Goal: Information Seeking & Learning: Learn about a topic

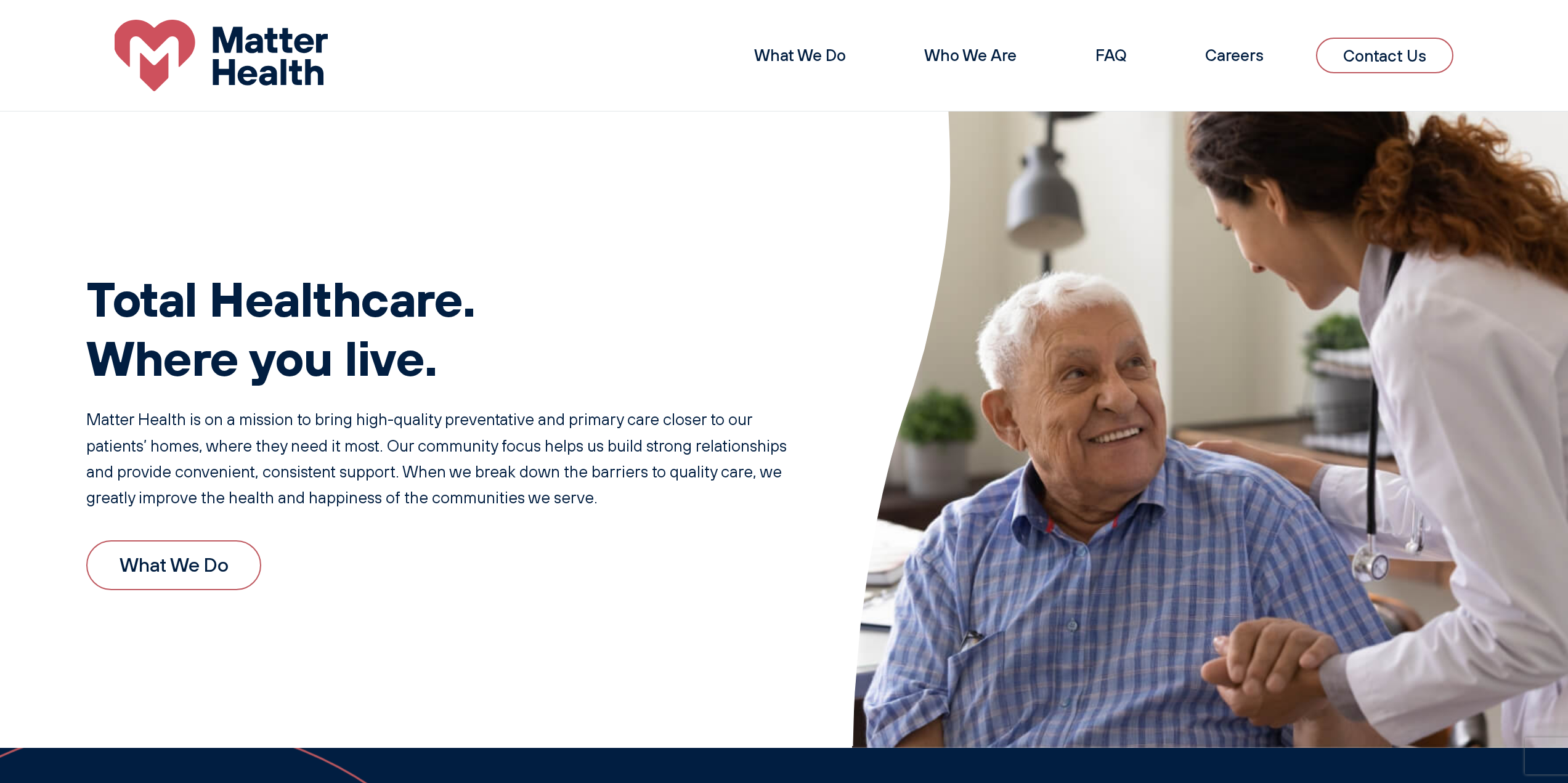
click at [238, 568] on link "What We Do" at bounding box center [173, 565] width 175 height 50
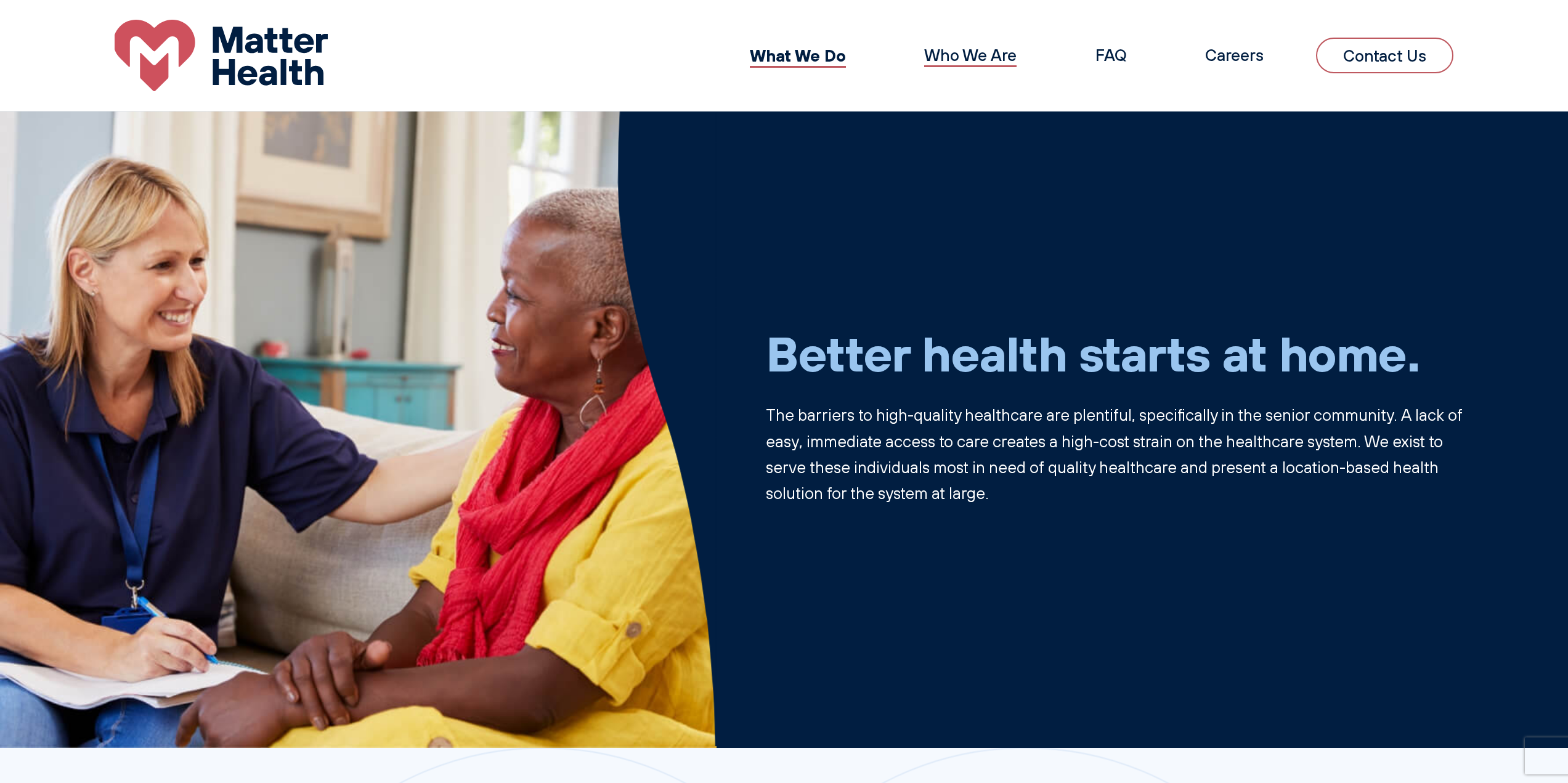
click at [957, 57] on link "Who We Are" at bounding box center [970, 55] width 92 height 20
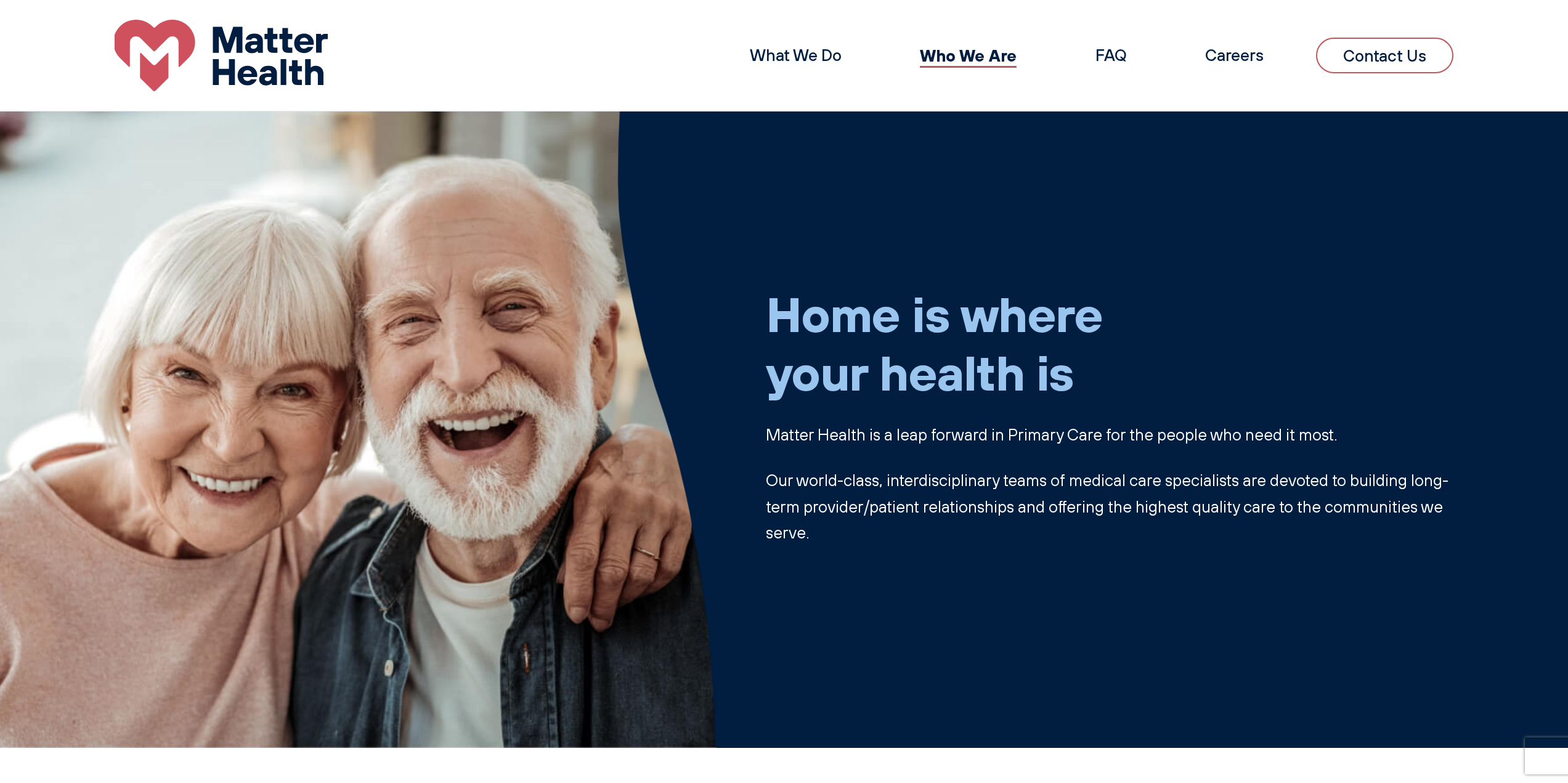
click at [1136, 47] on li "FAQ" at bounding box center [1111, 55] width 84 height 40
click at [1111, 54] on link "FAQ" at bounding box center [1111, 55] width 31 height 20
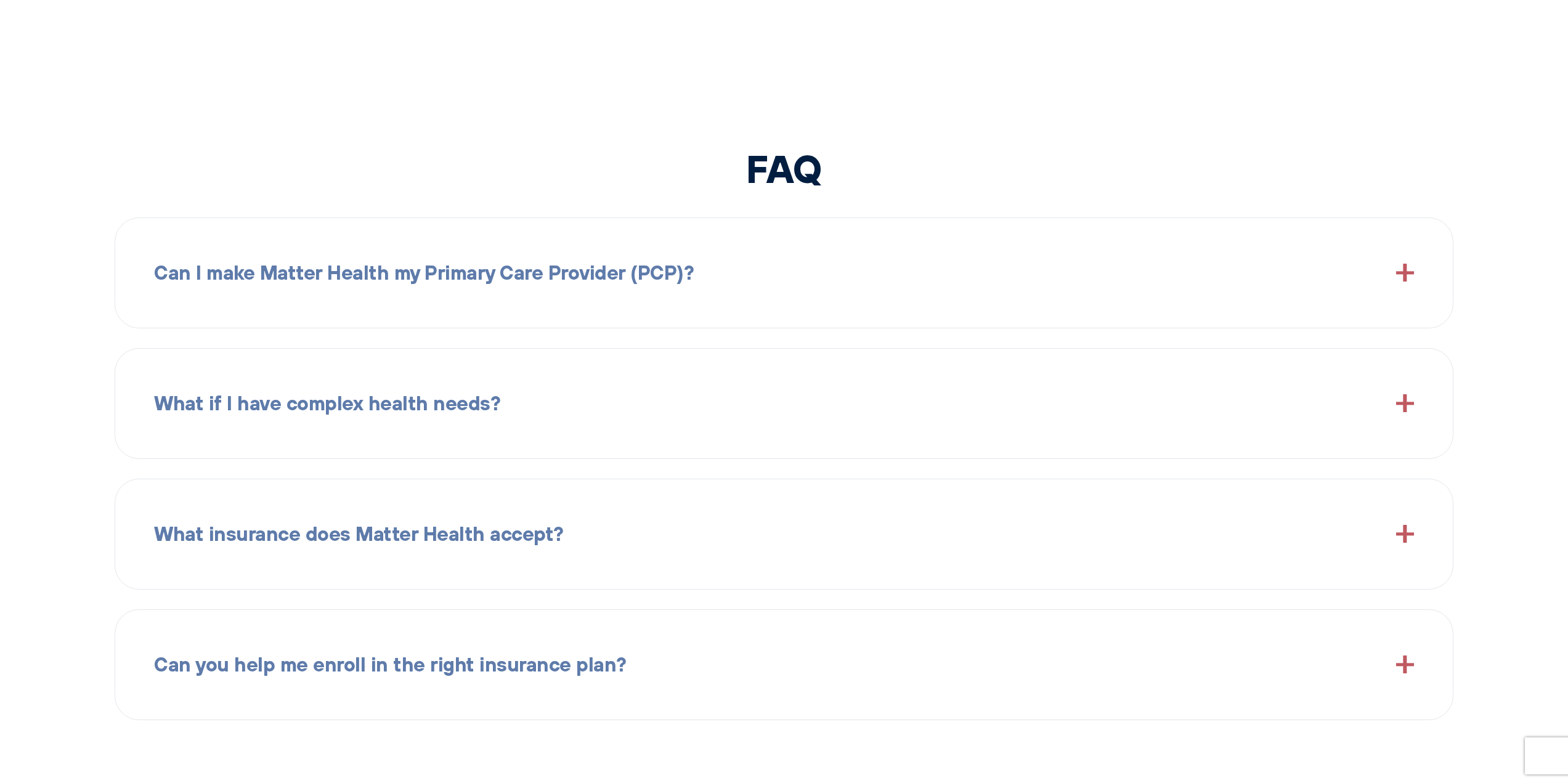
scroll to position [2035, 0]
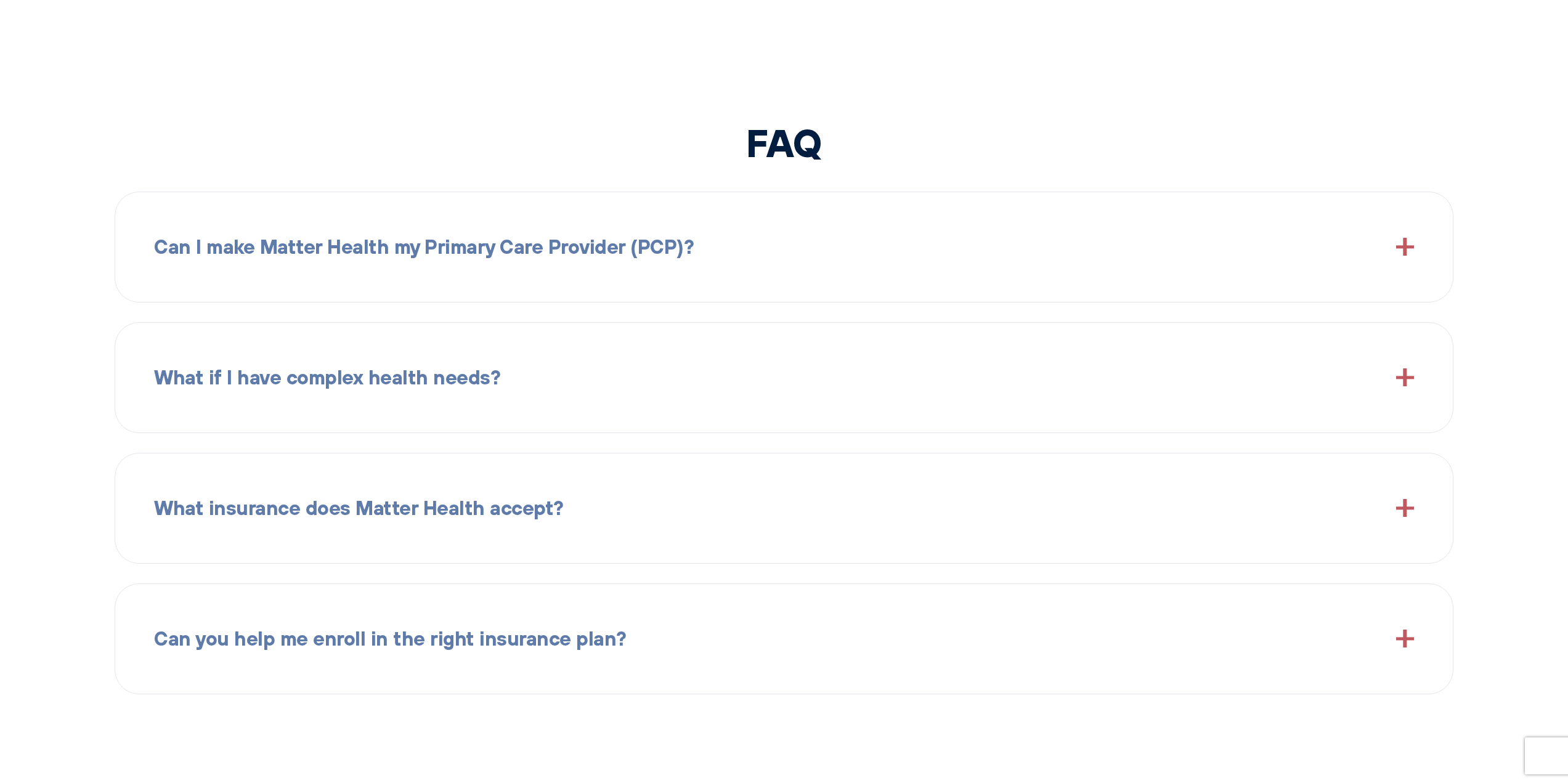
click at [830, 271] on div "Can I make Matter Health my Primary Care Provider (PCP)?" at bounding box center [784, 247] width 1260 height 71
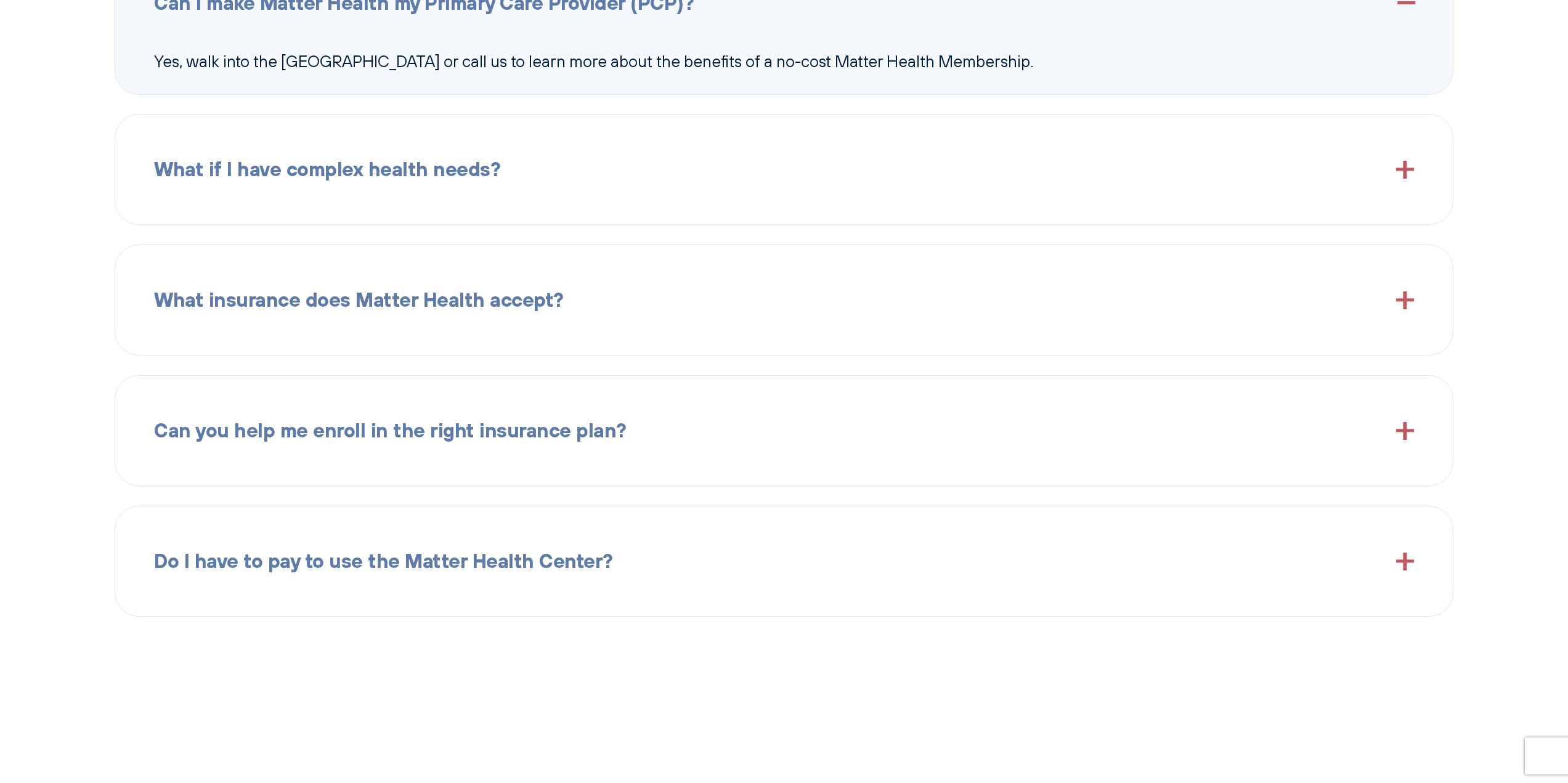
click at [557, 183] on div "What if I have complex health needs?" at bounding box center [784, 169] width 1260 height 71
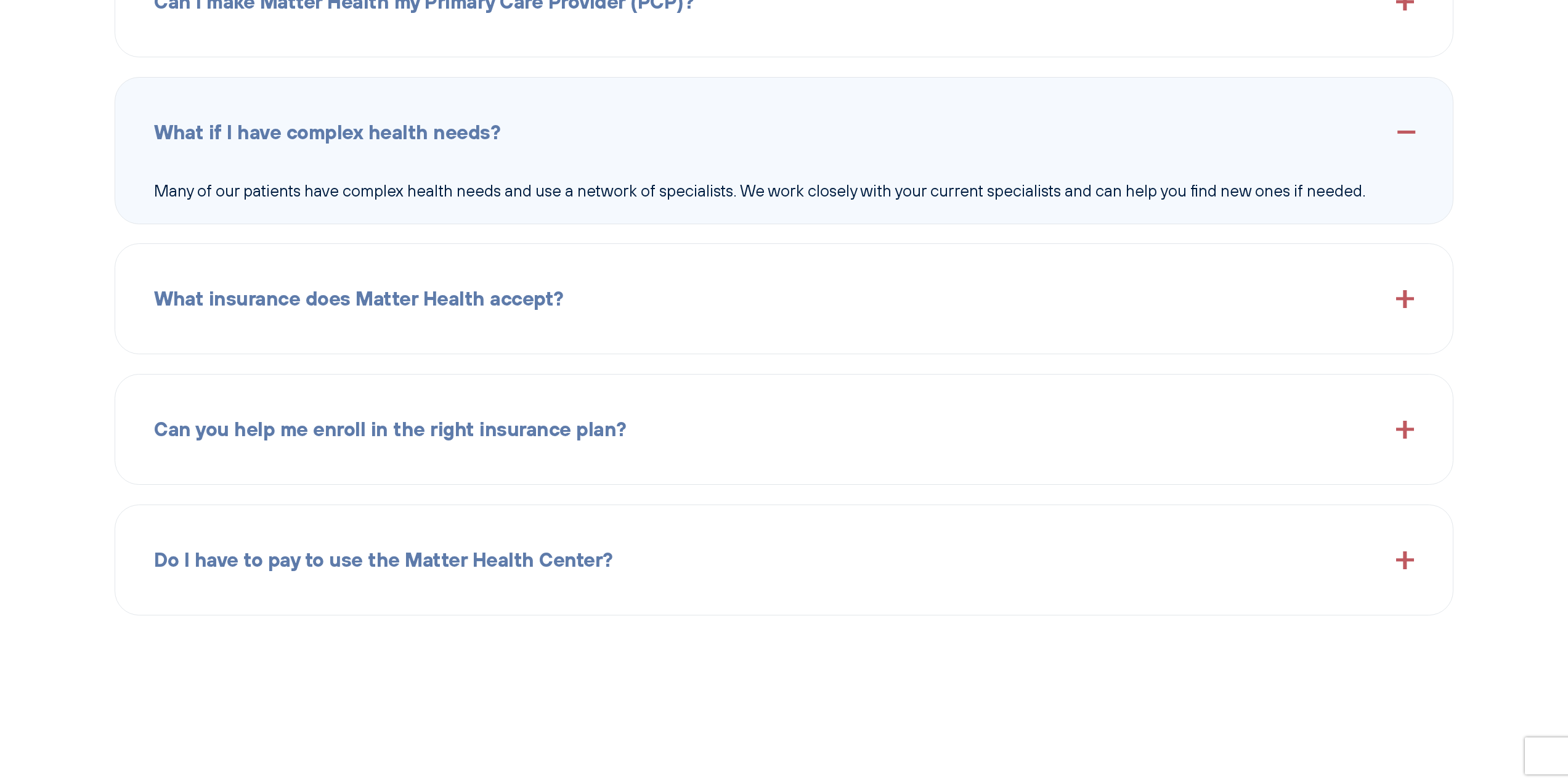
scroll to position [2281, 0]
click at [227, 314] on span "What insurance does Matter Health accept?" at bounding box center [359, 298] width 410 height 31
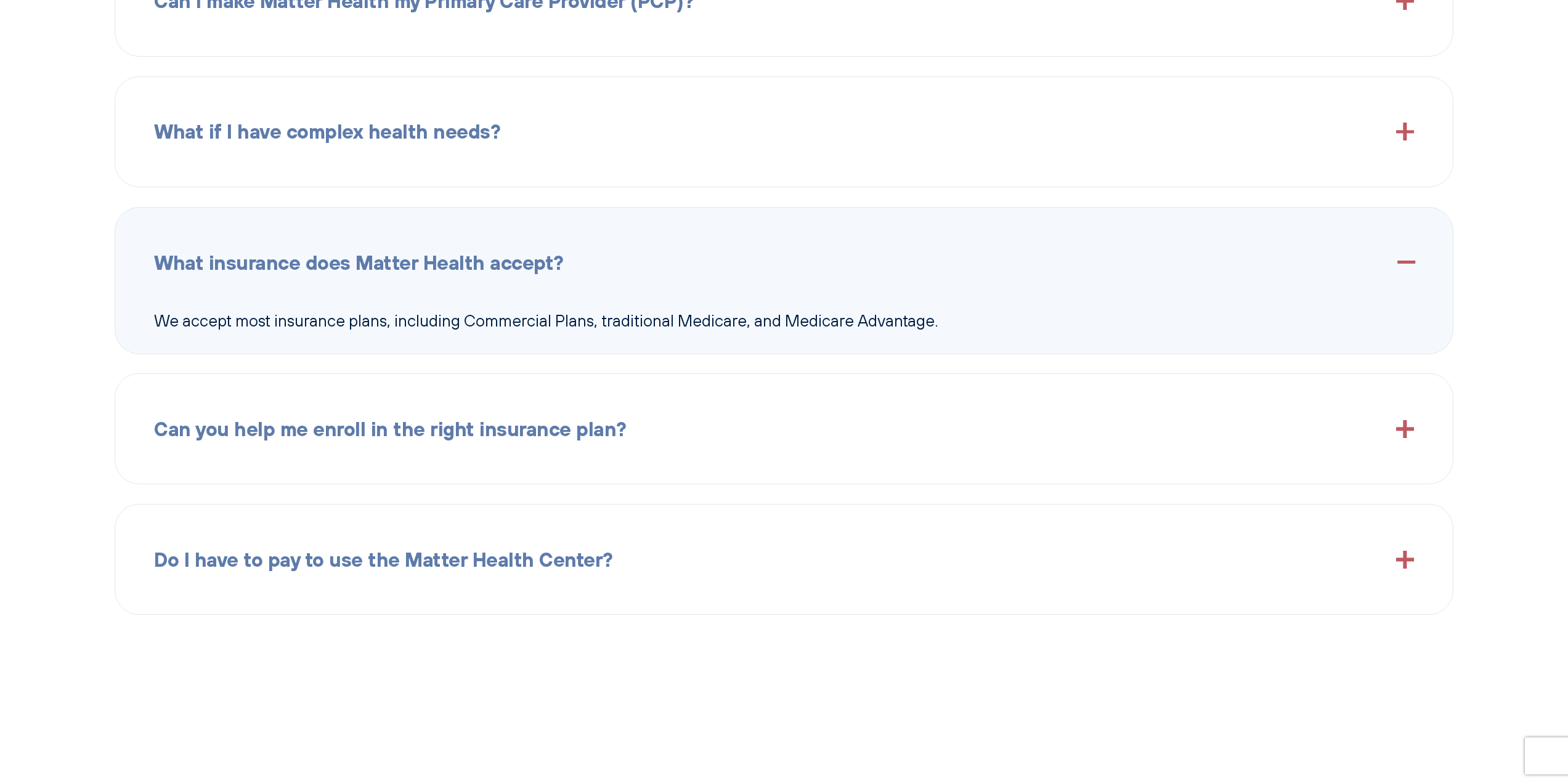
click at [358, 571] on span "Do I have to pay to use the Matter Health Center?" at bounding box center [383, 559] width 459 height 31
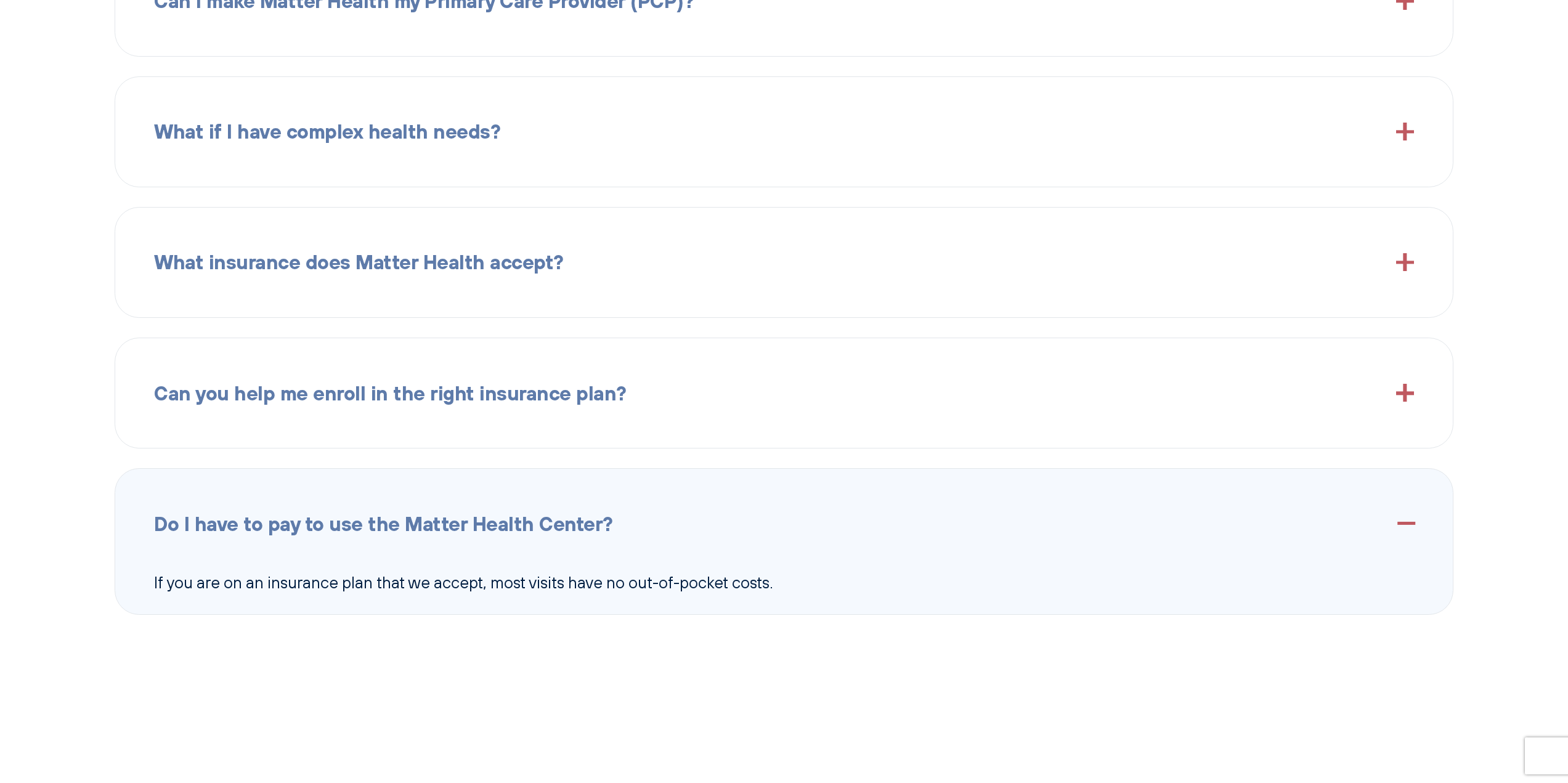
click at [272, 449] on div "Can you help me enroll in the right insurance plan? Yes. We understand insuranc…" at bounding box center [784, 393] width 1339 height 111
click at [273, 424] on div "Can you help me enroll in the right insurance plan?" at bounding box center [784, 392] width 1260 height 71
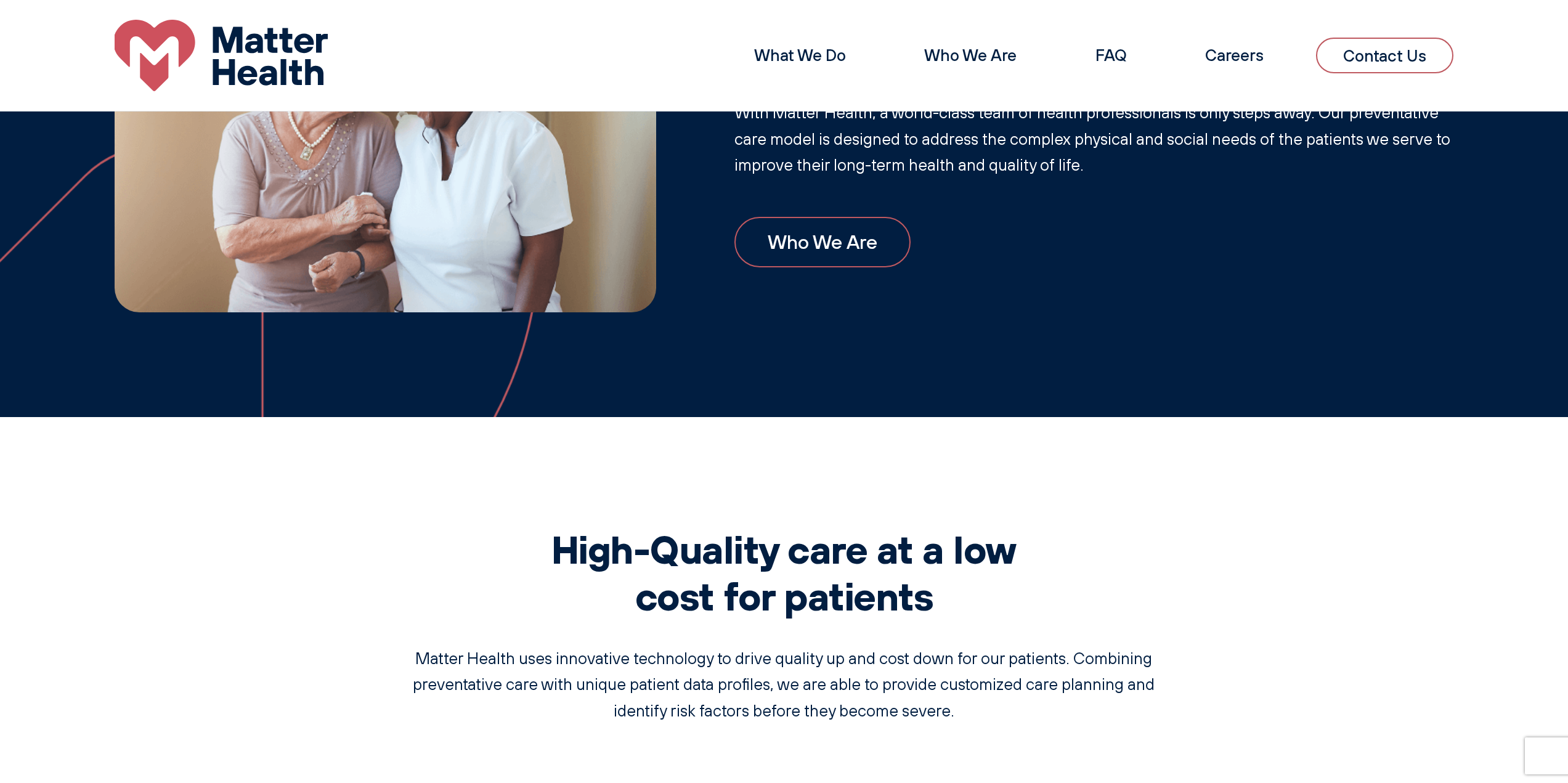
scroll to position [864, 0]
